Goal: Find specific page/section: Find specific page/section

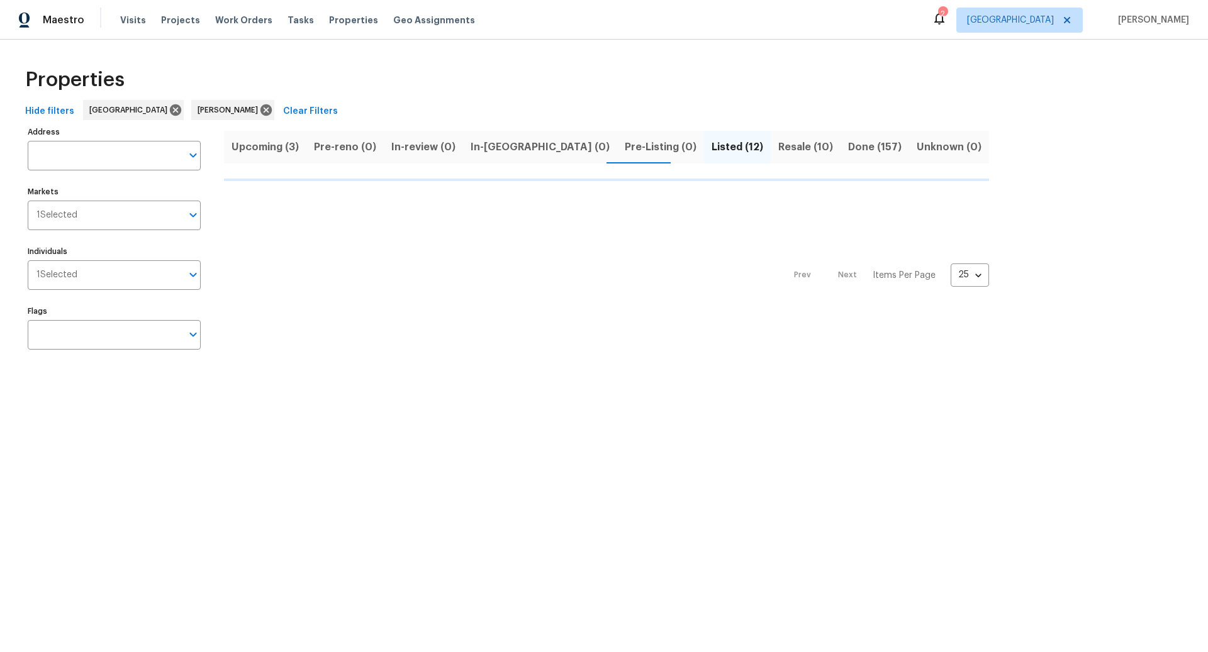
click at [262, 146] on span "Upcoming (3)" at bounding box center [264, 147] width 67 height 18
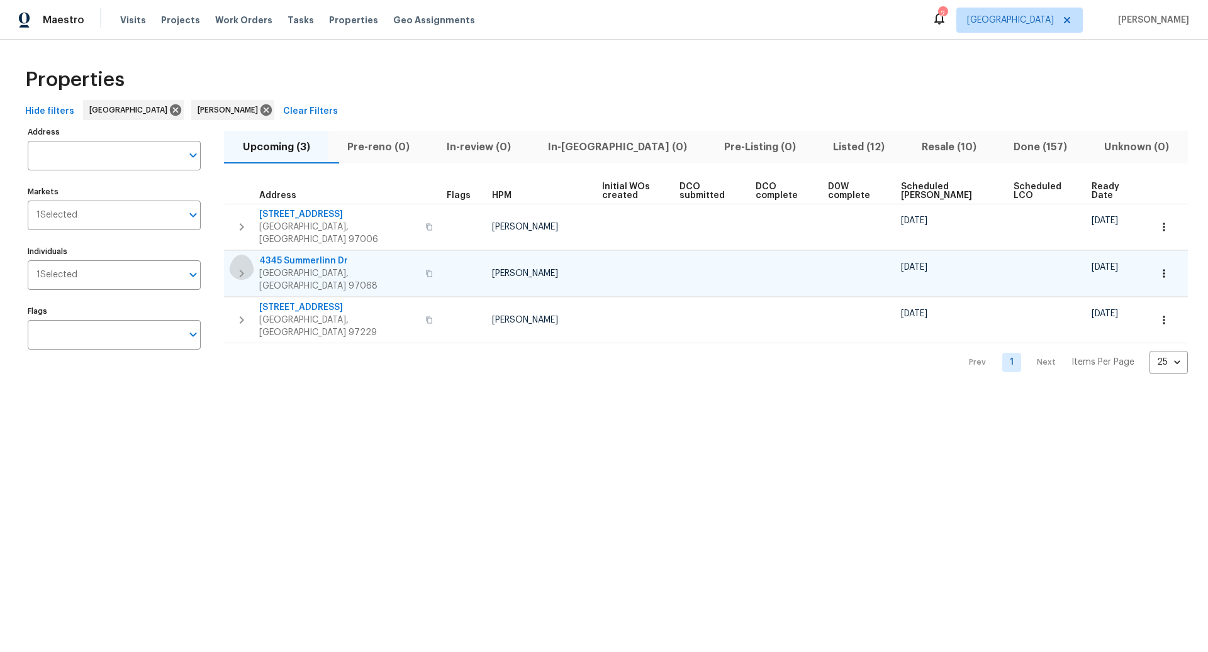
click at [244, 266] on icon "button" at bounding box center [241, 273] width 15 height 15
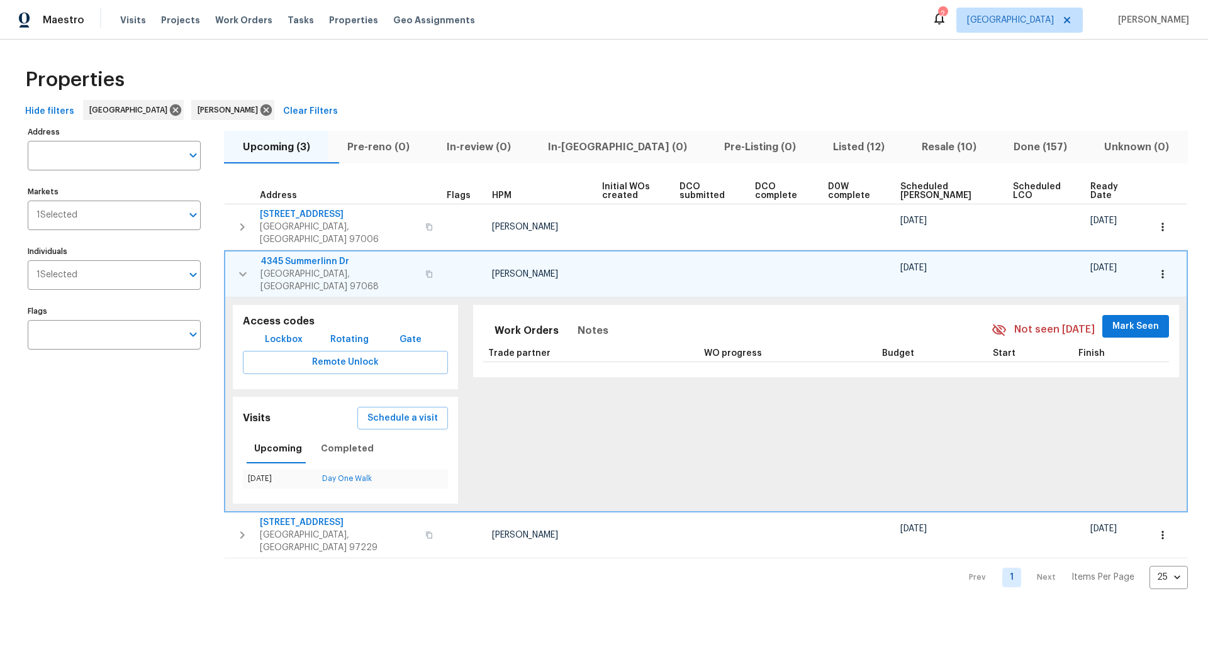
click at [1164, 268] on icon "button" at bounding box center [1162, 274] width 13 height 13
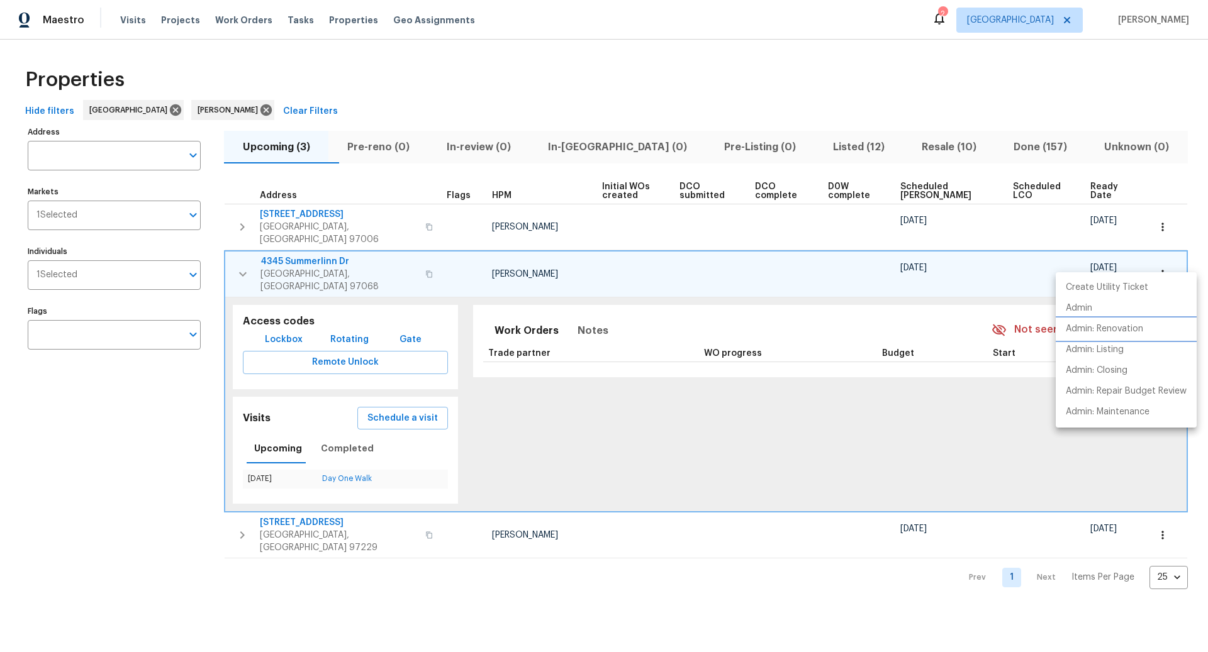
click at [1070, 330] on p "Admin: Renovation" at bounding box center [1103, 329] width 77 height 13
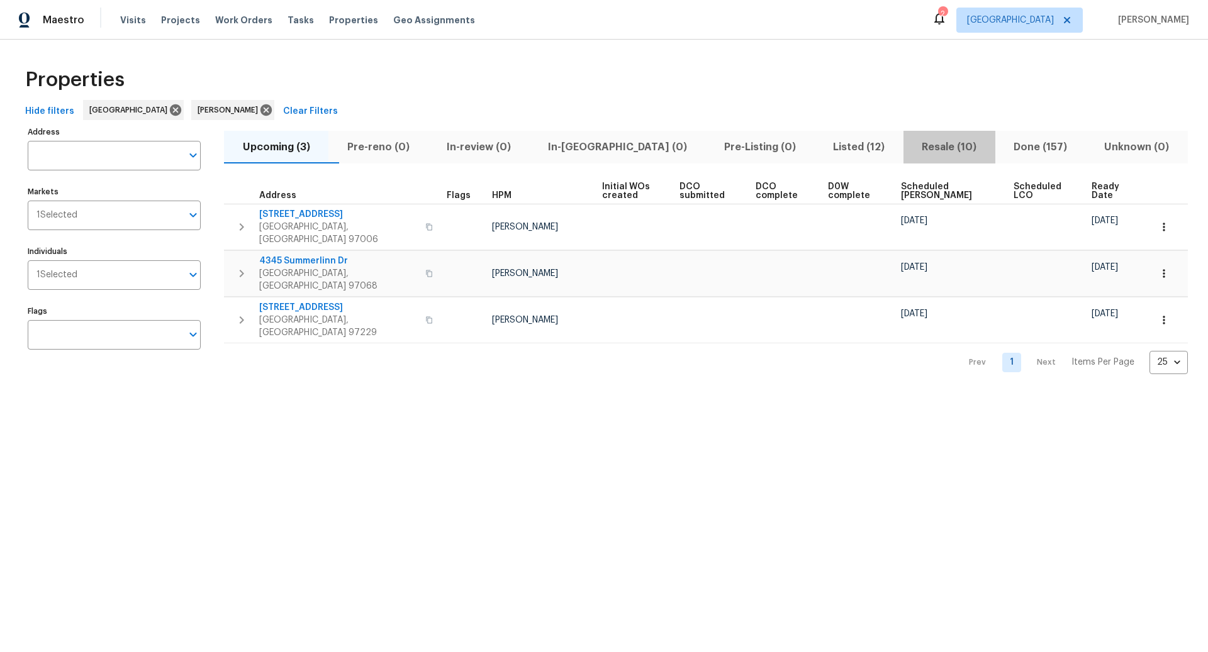
click at [921, 145] on span "Resale (10)" at bounding box center [949, 147] width 77 height 18
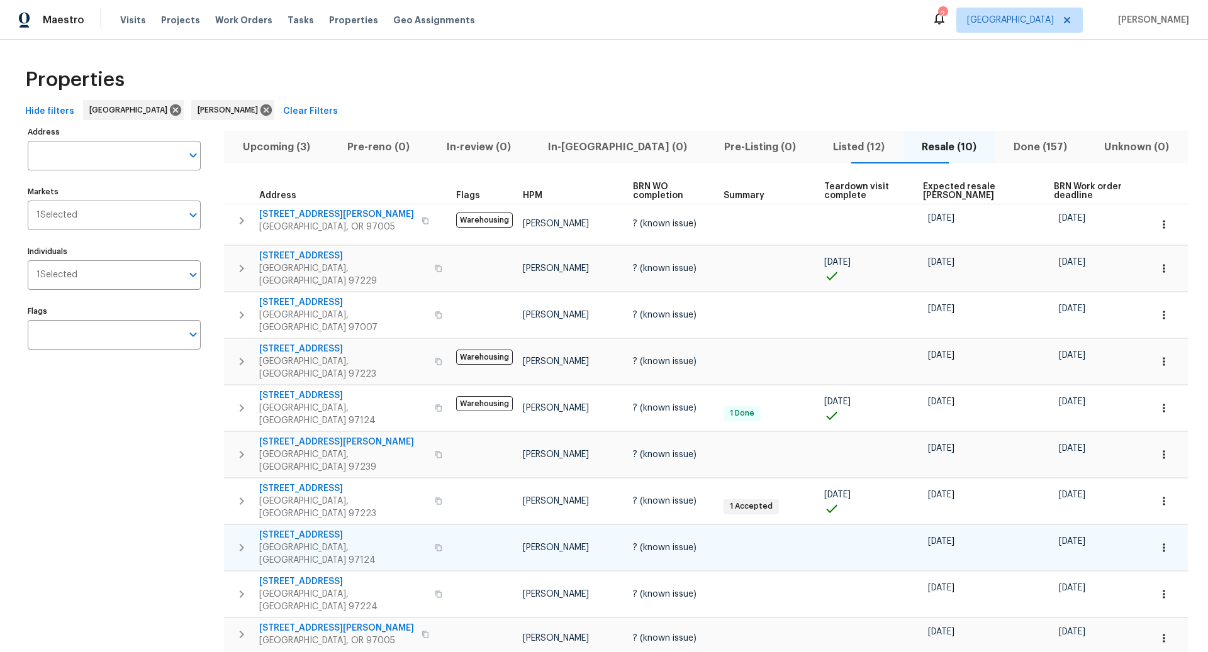
scroll to position [13, 0]
